Goal: Information Seeking & Learning: Learn about a topic

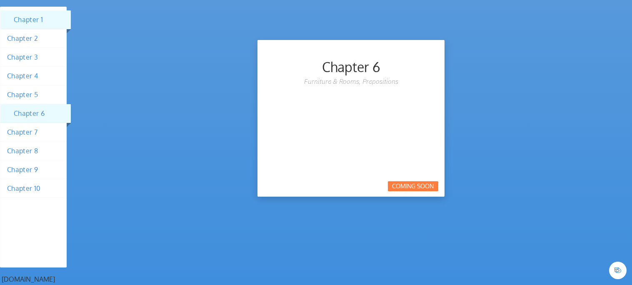
click at [27, 109] on li "Chapter 6" at bounding box center [35, 113] width 70 height 19
click at [40, 112] on li "Chapter 6" at bounding box center [35, 113] width 70 height 19
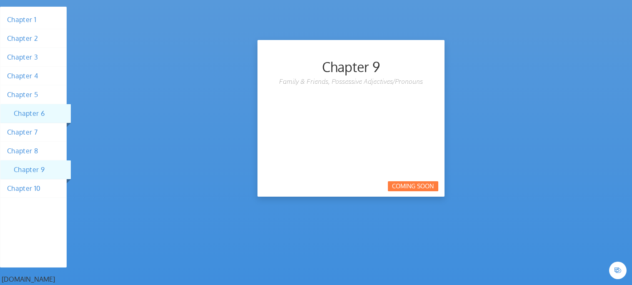
click at [37, 173] on li "Chapter 9" at bounding box center [35, 169] width 70 height 19
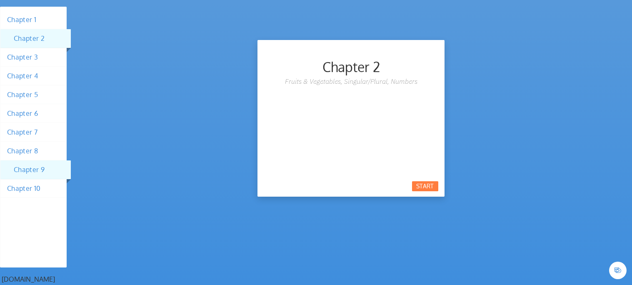
click at [32, 29] on li "Chapter 2" at bounding box center [35, 38] width 70 height 19
click at [425, 187] on div "start" at bounding box center [425, 186] width 26 height 10
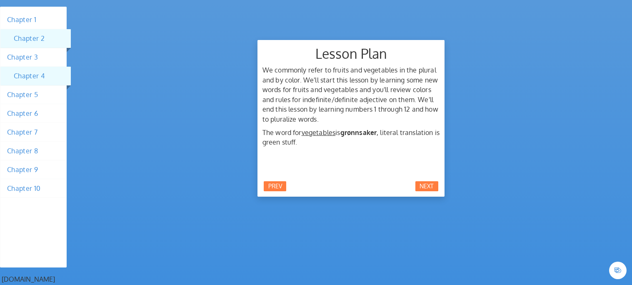
click at [28, 79] on li "Chapter 4" at bounding box center [35, 76] width 70 height 19
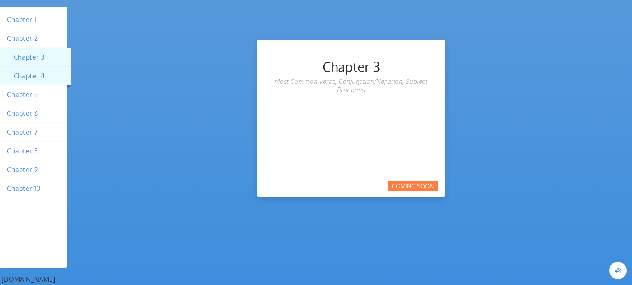
click at [25, 59] on li "Chapter 3" at bounding box center [35, 57] width 70 height 19
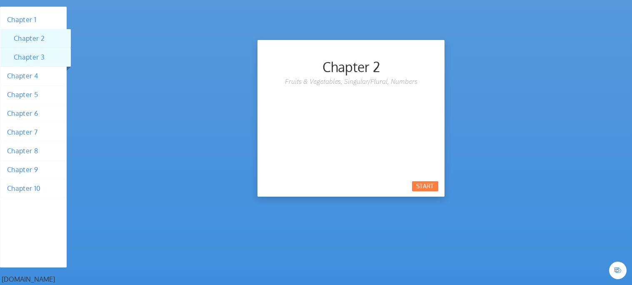
click at [20, 45] on li "Chapter 2" at bounding box center [35, 38] width 70 height 19
click at [433, 185] on div "start" at bounding box center [425, 186] width 26 height 10
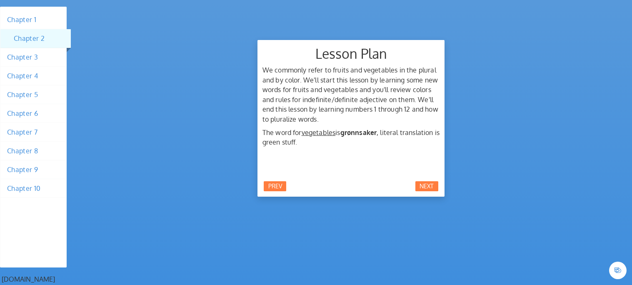
click at [433, 185] on div "next" at bounding box center [426, 186] width 23 height 10
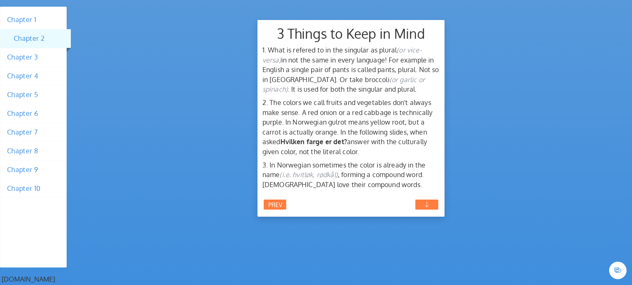
click at [432, 200] on div "next" at bounding box center [426, 204] width 23 height 10
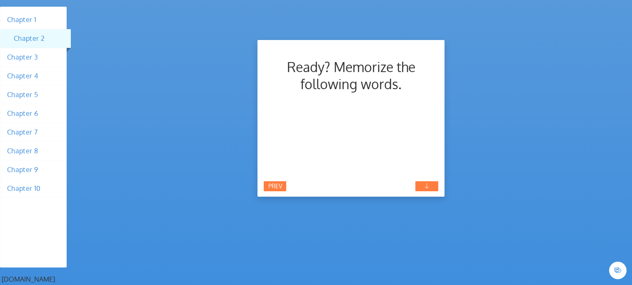
click at [428, 184] on div "next" at bounding box center [426, 186] width 23 height 10
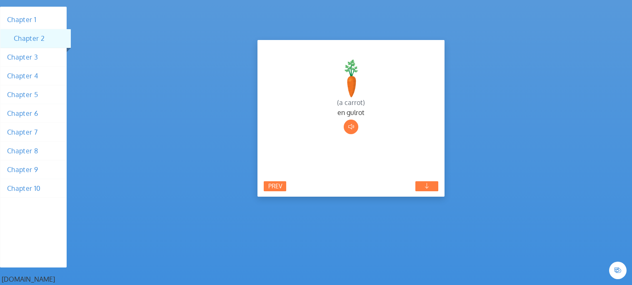
click at [428, 184] on div "next" at bounding box center [426, 186] width 23 height 10
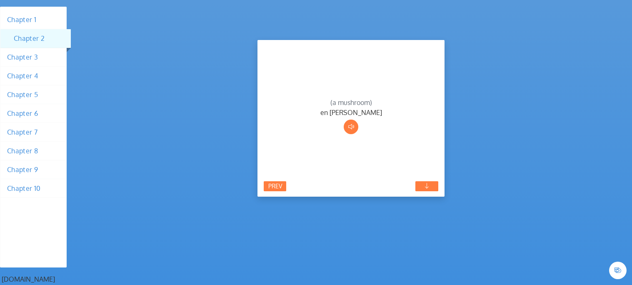
click at [428, 184] on div "next" at bounding box center [426, 186] width 23 height 10
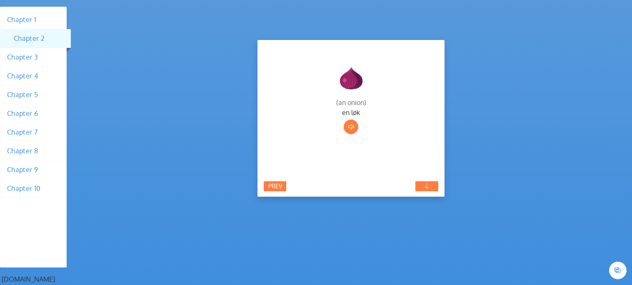
click at [428, 184] on div "next" at bounding box center [426, 186] width 23 height 10
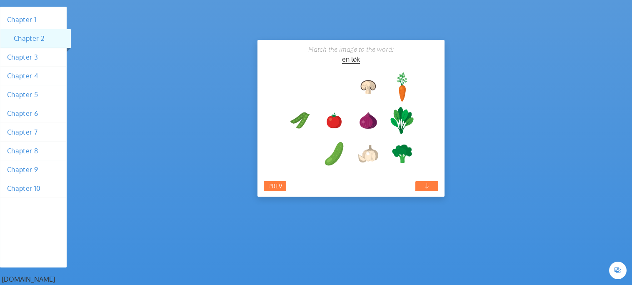
click at [428, 184] on div "next" at bounding box center [426, 186] width 23 height 10
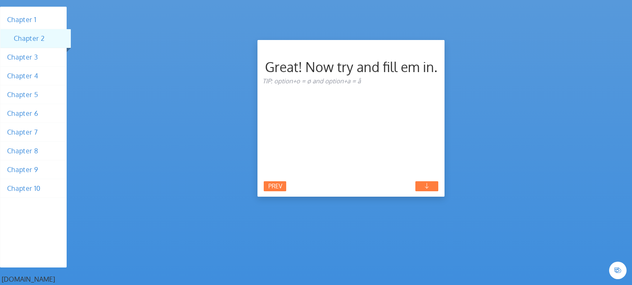
click at [428, 184] on div "next" at bounding box center [426, 186] width 23 height 10
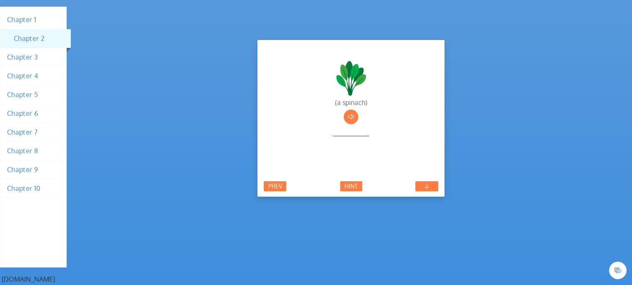
click at [428, 184] on div "next" at bounding box center [426, 186] width 23 height 10
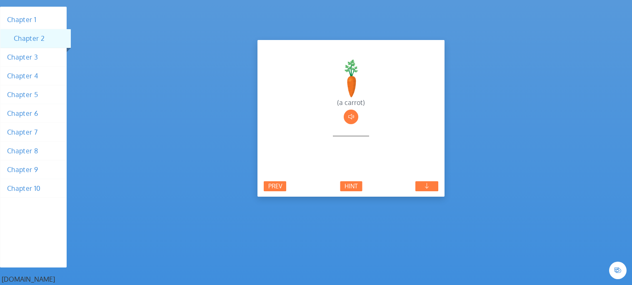
click at [428, 184] on div "next" at bounding box center [426, 186] width 23 height 10
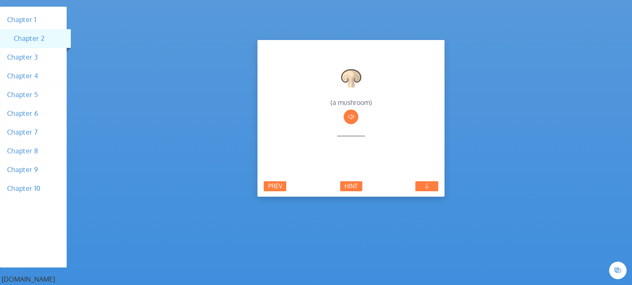
click at [428, 184] on div "next" at bounding box center [426, 186] width 23 height 10
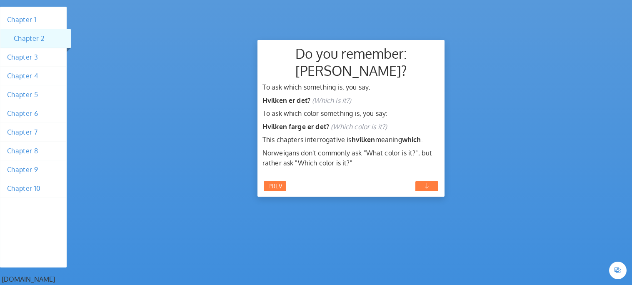
click at [428, 184] on div "next" at bounding box center [426, 186] width 23 height 10
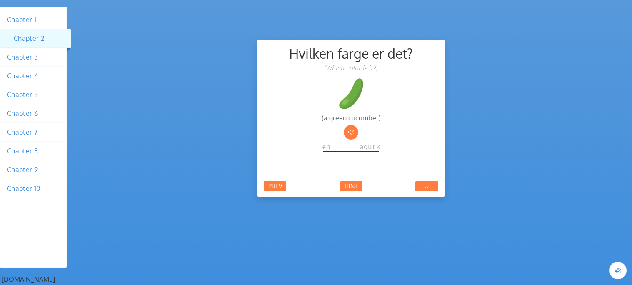
click at [428, 184] on div "next" at bounding box center [426, 186] width 23 height 10
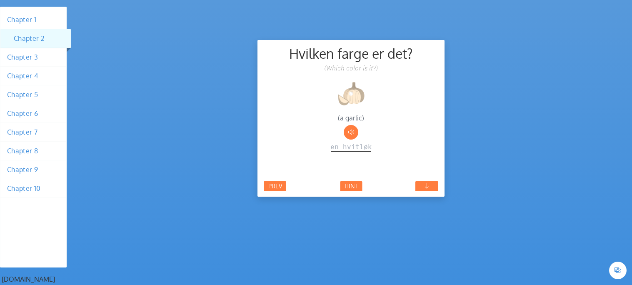
click at [428, 184] on div "next" at bounding box center [426, 186] width 23 height 10
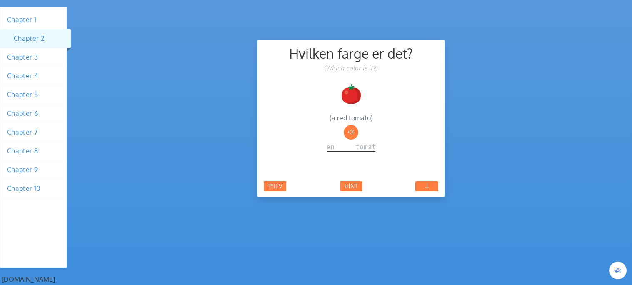
click at [428, 184] on div "next" at bounding box center [426, 186] width 23 height 10
